Goal: Information Seeking & Learning: Find specific fact

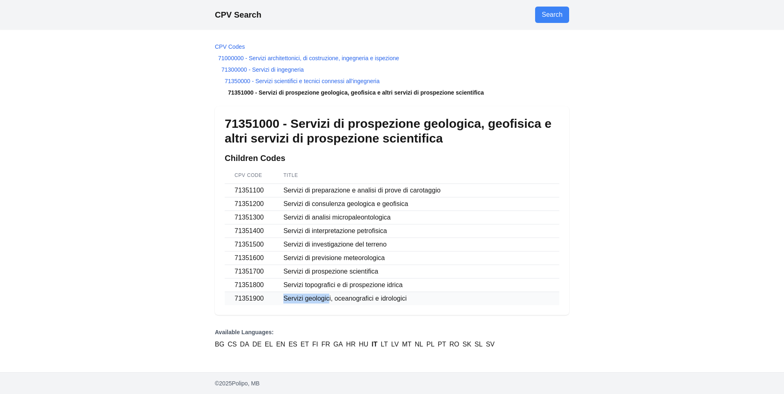
drag, startPoint x: 284, startPoint y: 299, endPoint x: 326, endPoint y: 300, distance: 42.3
click at [326, 300] on td "Servizi geologici, oceanografici e idrologici" at bounding box center [417, 299] width 286 height 14
drag, startPoint x: 326, startPoint y: 300, endPoint x: 269, endPoint y: 299, distance: 57.4
click at [269, 299] on td "71351900" at bounding box center [249, 299] width 49 height 14
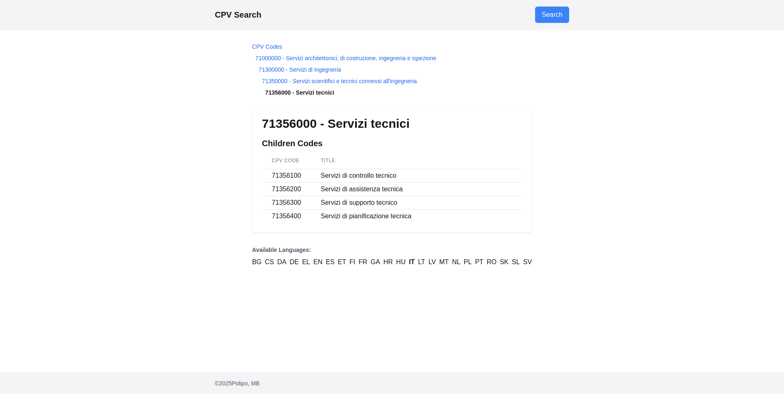
drag, startPoint x: 260, startPoint y: 123, endPoint x: 266, endPoint y: 123, distance: 6.6
click at [266, 123] on div "71356000 - Servizi tecnici Children Codes CPV Code Title 71356100 Servizi di co…" at bounding box center [392, 170] width 280 height 126
click at [264, 123] on h1 "71356000 - Servizi tecnici" at bounding box center [392, 123] width 260 height 15
drag, startPoint x: 331, startPoint y: 123, endPoint x: 427, endPoint y: 129, distance: 96.1
click at [427, 129] on h1 "71356000 - Servizi tecnici" at bounding box center [392, 123] width 260 height 15
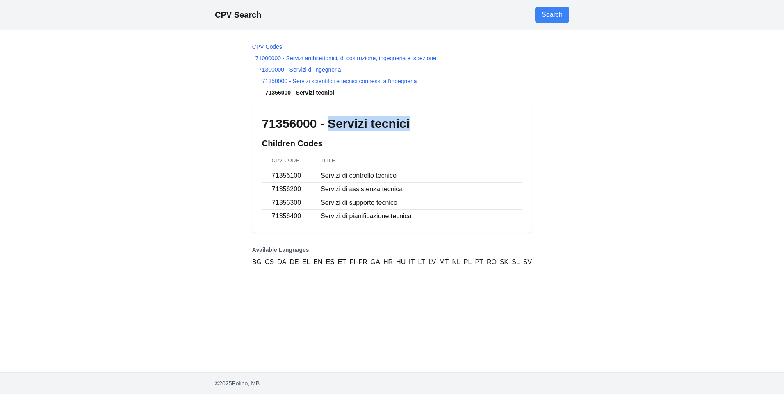
drag, startPoint x: 427, startPoint y: 129, endPoint x: 396, endPoint y: 121, distance: 31.7
copy h1 "Servizi tecnici"
click at [264, 114] on div "71356000 - Servizi tecnici Children Codes CPV Code Title 71356100 Servizi di co…" at bounding box center [392, 170] width 280 height 126
click at [259, 123] on div "71356000 - Servizi tecnici Children Codes CPV Code Title 71356100 Servizi di co…" at bounding box center [392, 170] width 280 height 126
drag, startPoint x: 264, startPoint y: 124, endPoint x: 314, endPoint y: 125, distance: 49.6
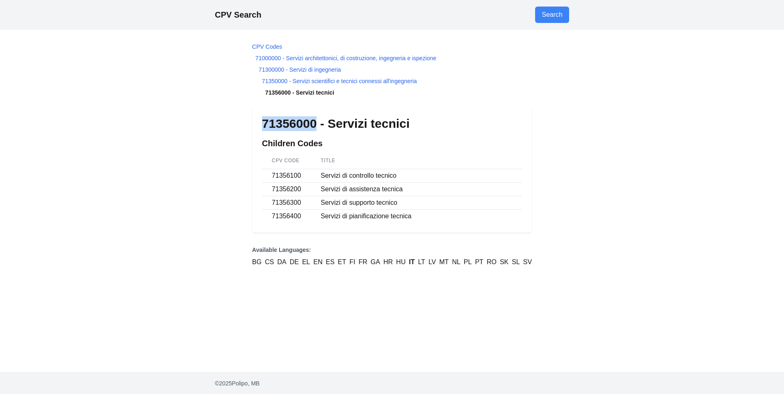
click at [314, 125] on h1 "71356000 - Servizi tecnici" at bounding box center [392, 123] width 260 height 15
copy h1 "71356000"
